Goal: Task Accomplishment & Management: Manage account settings

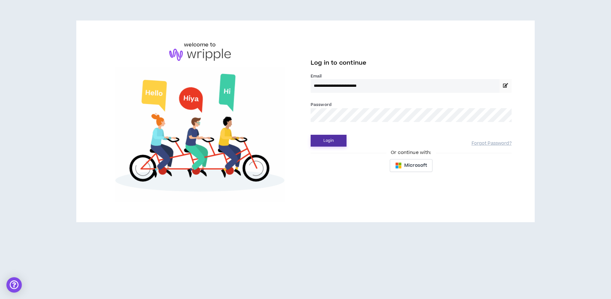
click at [328, 141] on button "Login" at bounding box center [329, 141] width 36 height 12
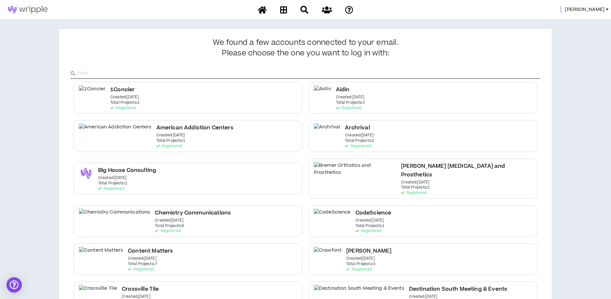
click at [596, 9] on span "Angie" at bounding box center [585, 9] width 40 height 7
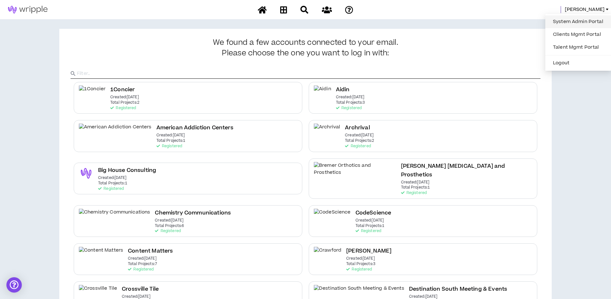
click at [579, 24] on link "System Admin Portal" at bounding box center [578, 22] width 58 height 10
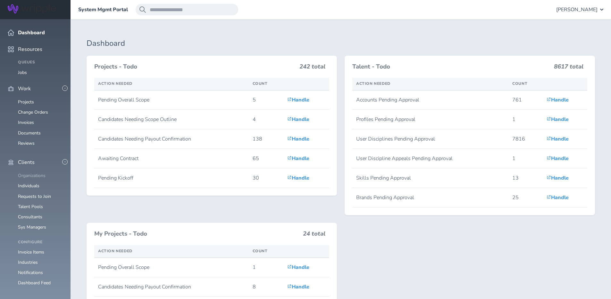
click at [32, 173] on link "Organizations" at bounding box center [32, 176] width 28 height 6
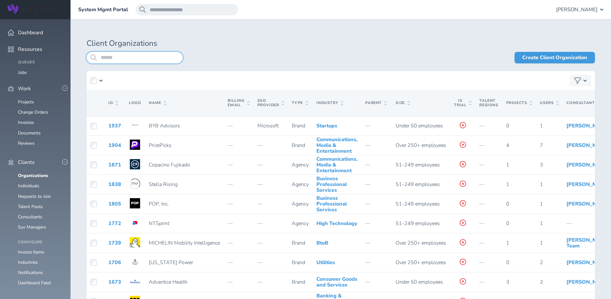
click at [132, 58] on input "search" at bounding box center [135, 58] width 96 height 12
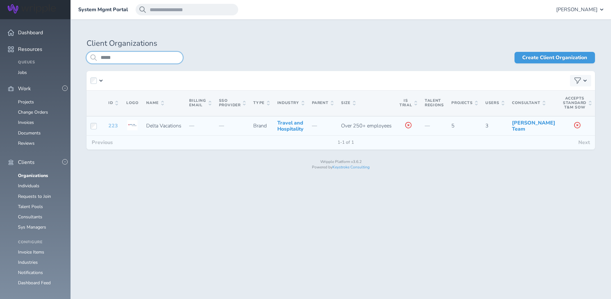
type input "*****"
click at [115, 129] on link "223" at bounding box center [113, 125] width 10 height 7
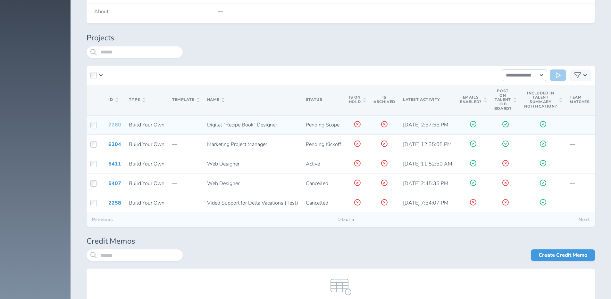
click at [117, 126] on link "7260" at bounding box center [114, 124] width 13 height 7
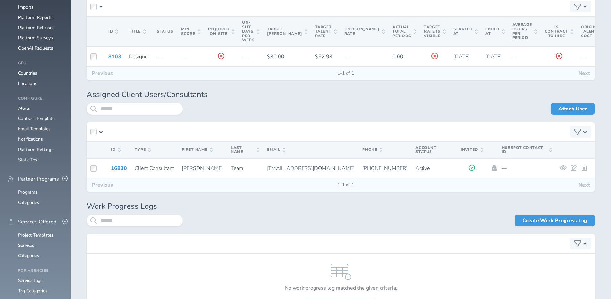
scroll to position [674, 0]
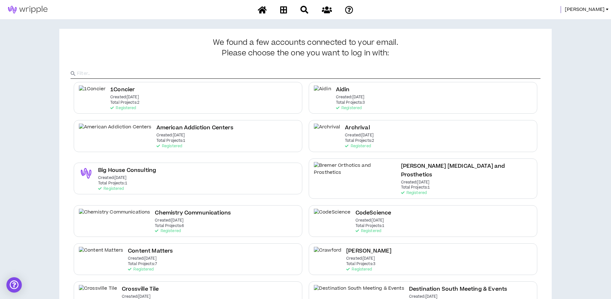
click at [597, 8] on span "Angie" at bounding box center [585, 9] width 40 height 7
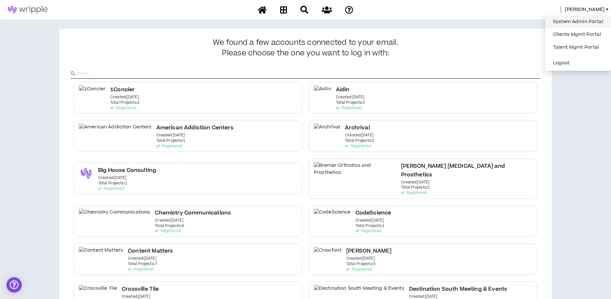
click at [585, 20] on link "System Admin Portal" at bounding box center [578, 22] width 58 height 10
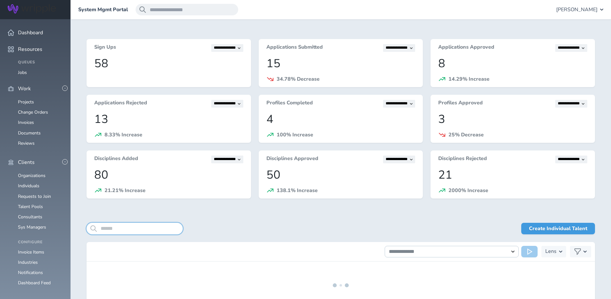
click at [125, 225] on input "search" at bounding box center [135, 229] width 96 height 12
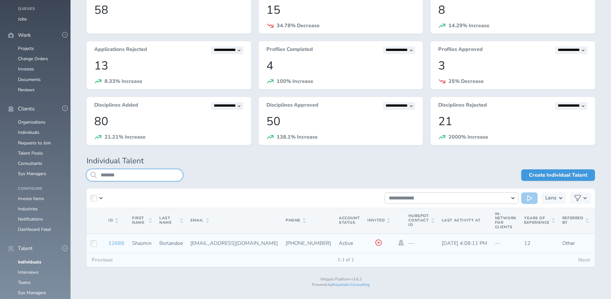
type input "*******"
click at [113, 243] on link "12688" at bounding box center [116, 243] width 16 height 7
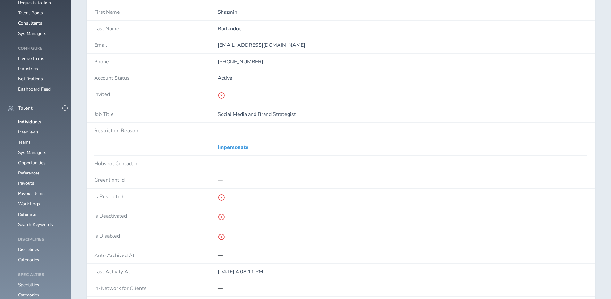
scroll to position [193, 0]
click at [227, 149] on link "Impersonate" at bounding box center [233, 149] width 31 height 6
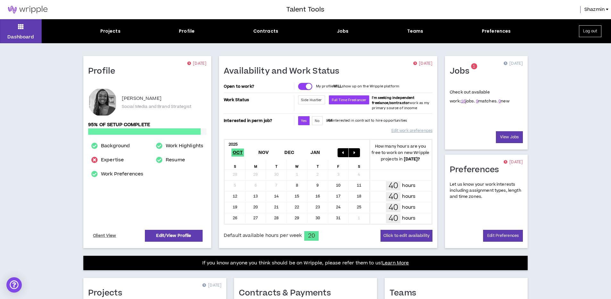
drag, startPoint x: 558, startPoint y: 67, endPoint x: 552, endPoint y: 70, distance: 7.2
click at [558, 67] on div "Dashboard Projects Profile Contracts Jobs Teams Preferences Log out Profile [DA…" at bounding box center [305, 225] width 611 height 413
click at [502, 33] on div "Preferences" at bounding box center [496, 31] width 29 height 7
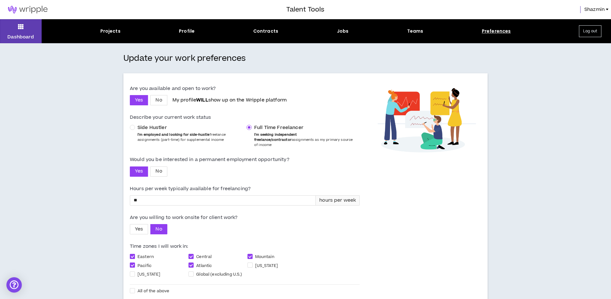
click at [594, 7] on span "Shazmin" at bounding box center [594, 9] width 20 height 7
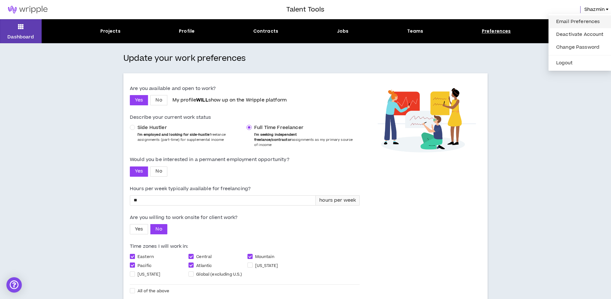
click at [579, 22] on link "Email Preferences" at bounding box center [579, 22] width 55 height 10
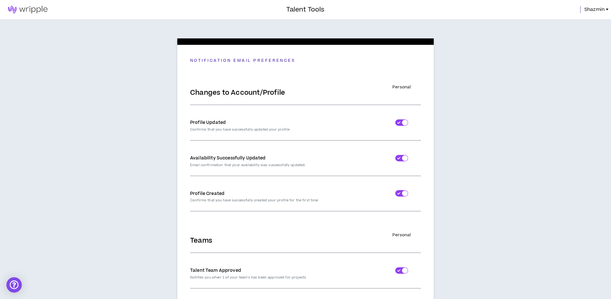
click at [596, 8] on span "Shazmin" at bounding box center [594, 9] width 20 height 7
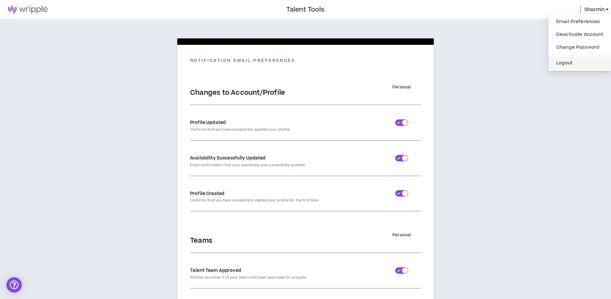
click at [572, 64] on button "Logout" at bounding box center [579, 63] width 55 height 10
